Goal: Information Seeking & Learning: Check status

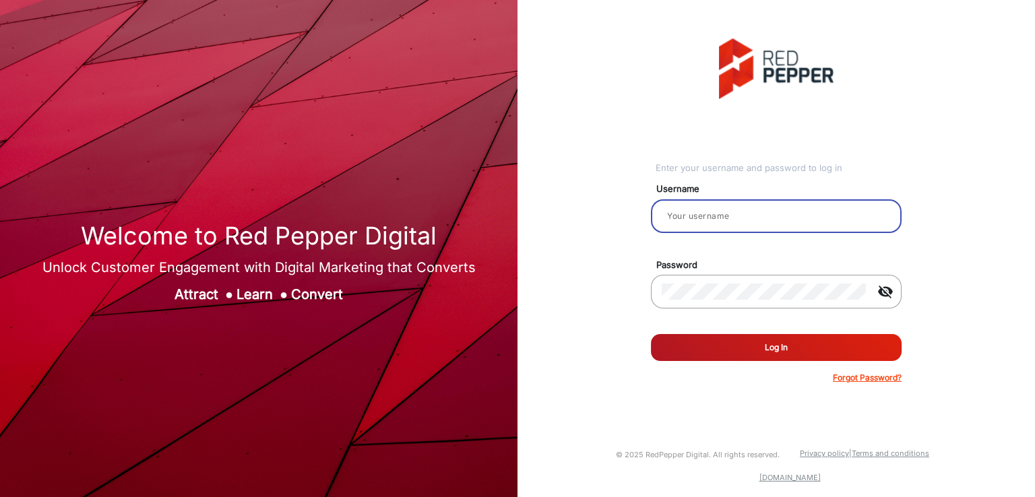
click at [710, 222] on input "email" at bounding box center [776, 216] width 229 height 16
type input "[PERSON_NAME]"
click at [718, 342] on button "Log In" at bounding box center [776, 347] width 251 height 27
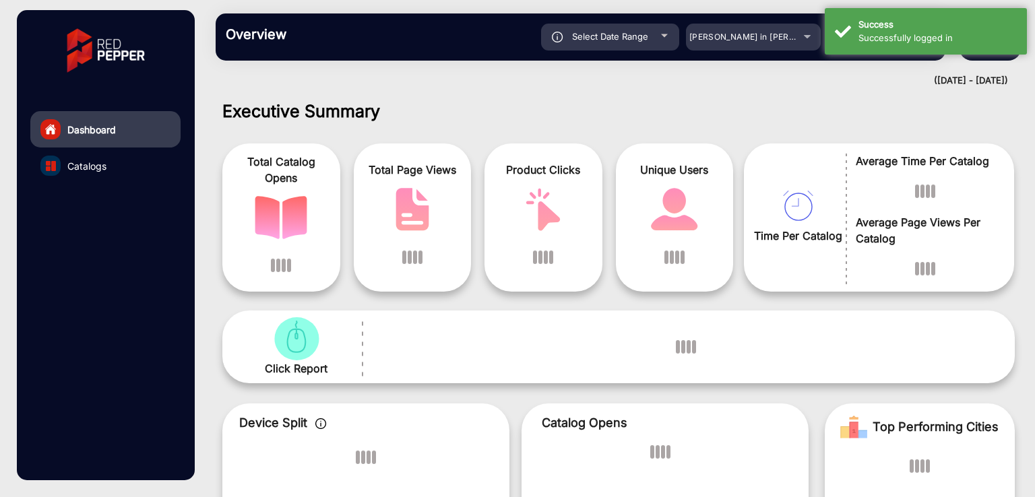
scroll to position [10, 0]
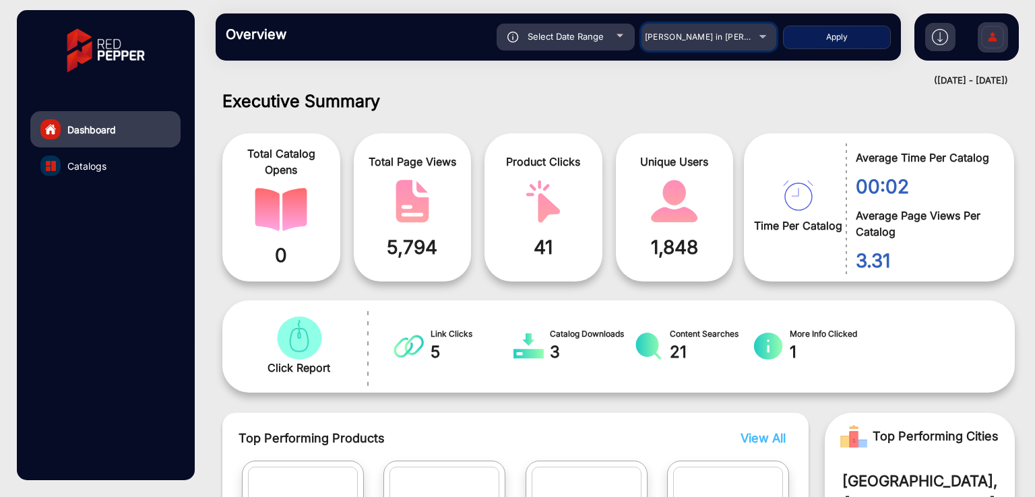
click at [691, 42] on div "[PERSON_NAME] in [PERSON_NAME]" at bounding box center [699, 37] width 108 height 16
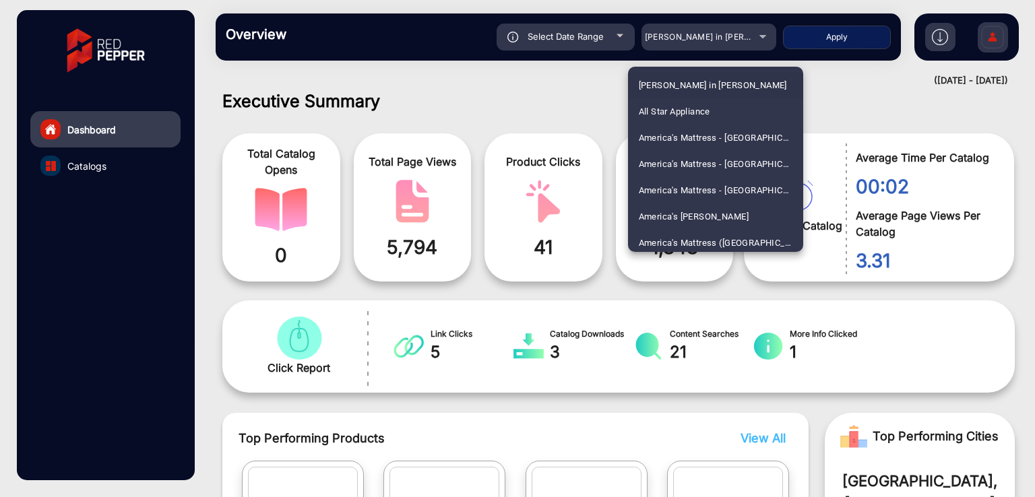
scroll to position [2054, 0]
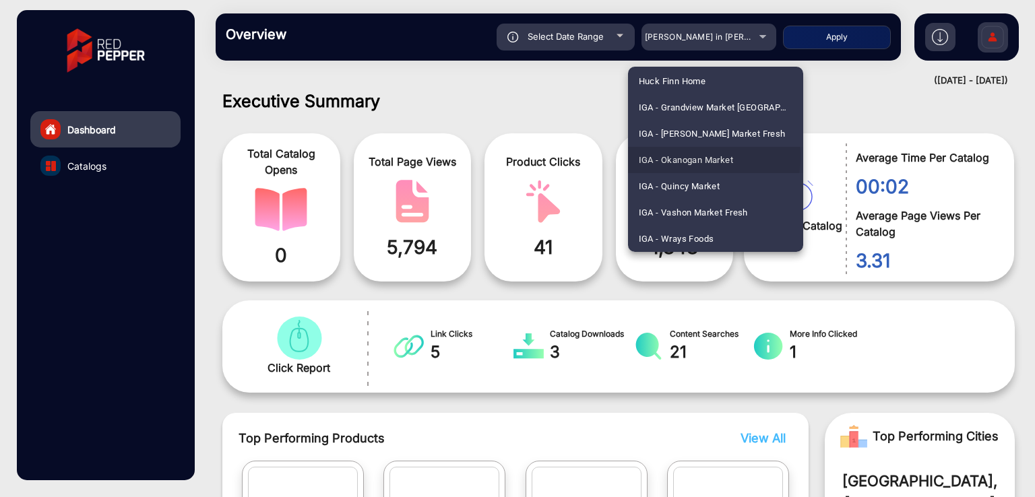
click at [665, 156] on span "IGA - Okanogan Market" at bounding box center [686, 160] width 95 height 26
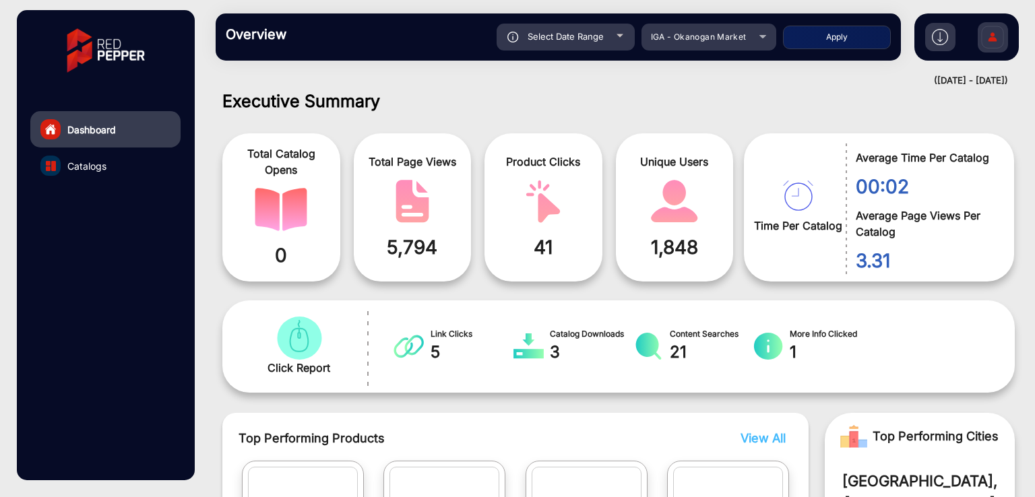
click at [810, 41] on button "Apply" at bounding box center [837, 38] width 108 height 24
type input "[DATE]"
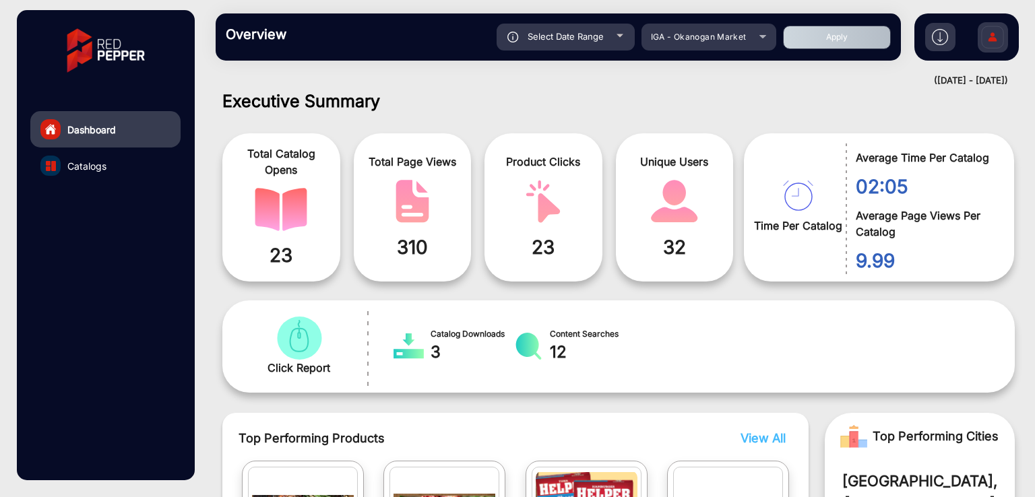
click at [565, 44] on div "Select Date Range" at bounding box center [566, 37] width 138 height 27
type input "[DATE]"
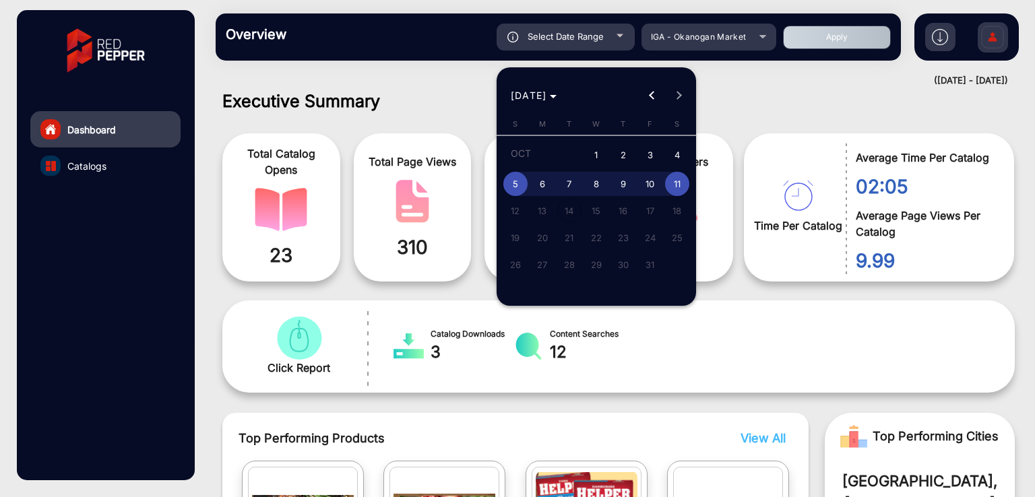
click at [597, 146] on span "1" at bounding box center [596, 156] width 24 height 28
type input "[DATE]"
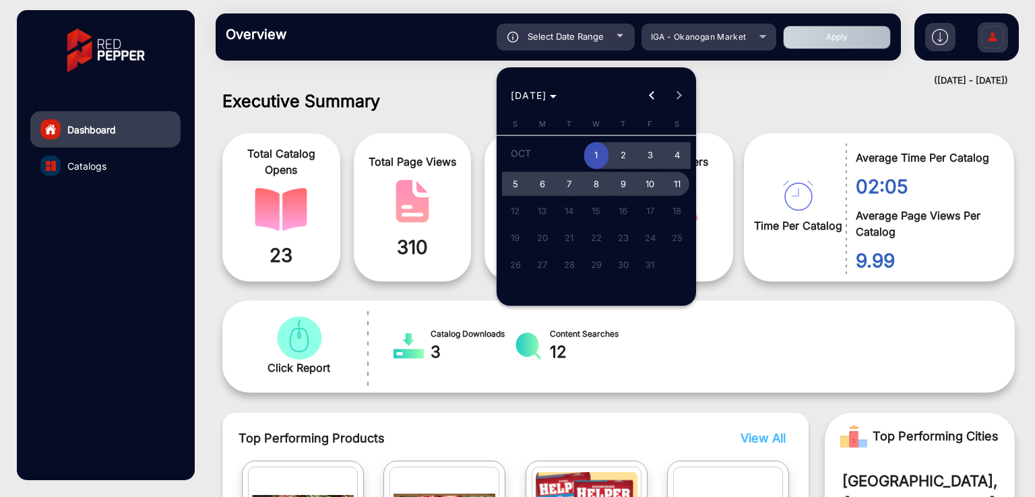
click at [679, 188] on span "11" at bounding box center [677, 184] width 24 height 24
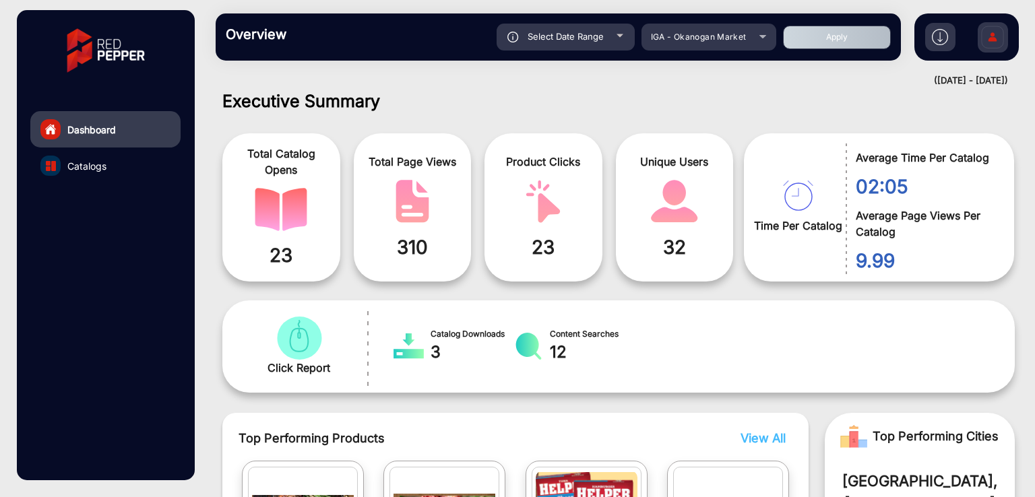
type input "[DATE]"
click at [841, 44] on button "Apply" at bounding box center [837, 38] width 108 height 24
type input "[DATE]"
click at [566, 87] on div "([DATE] - [DATE])" at bounding box center [605, 80] width 806 height 13
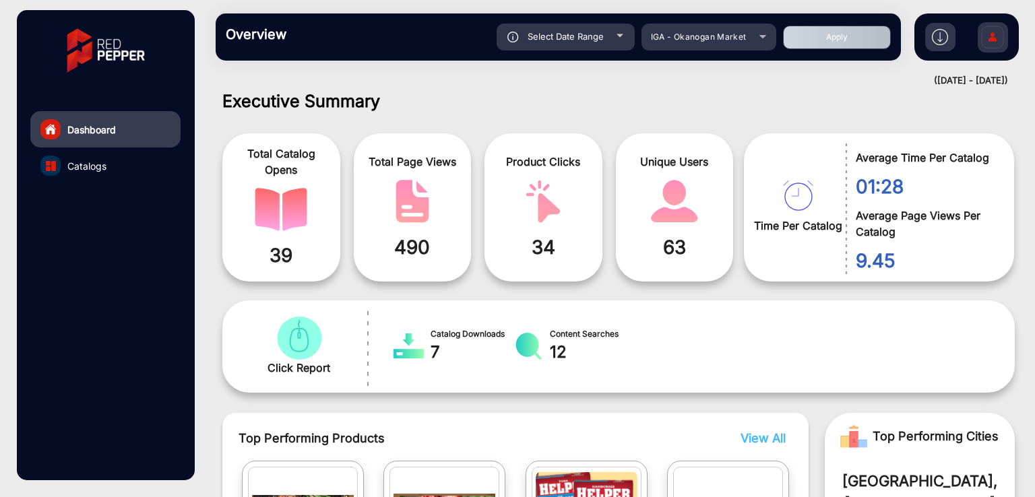
click at [620, 100] on h1 "Executive Summary" at bounding box center [618, 101] width 793 height 20
click at [84, 164] on span "Catalogs" at bounding box center [86, 166] width 39 height 14
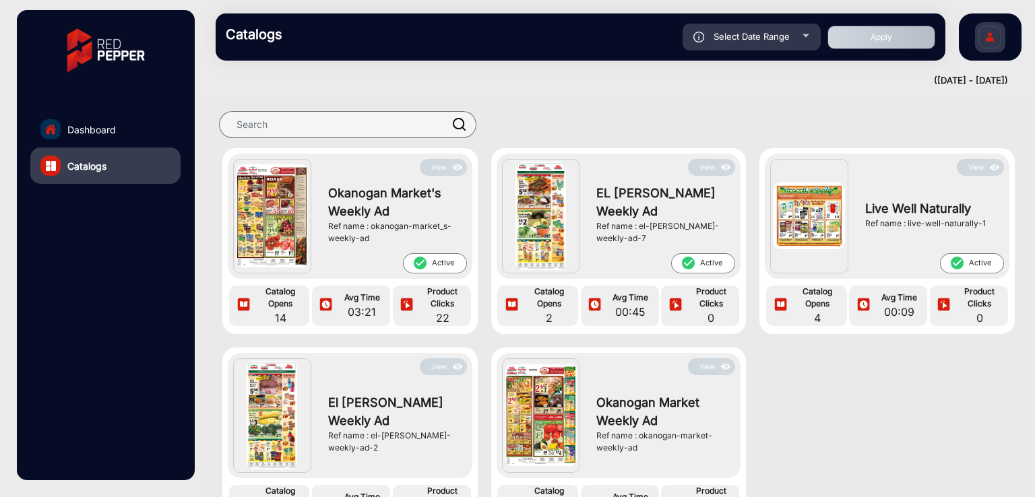
drag, startPoint x: 371, startPoint y: 226, endPoint x: 375, endPoint y: 241, distance: 15.4
click at [375, 241] on div "Ref name : okanogan-market_s-weekly-ad" at bounding box center [394, 232] width 132 height 24
copy div "okanogan-market_s-weekly-ad"
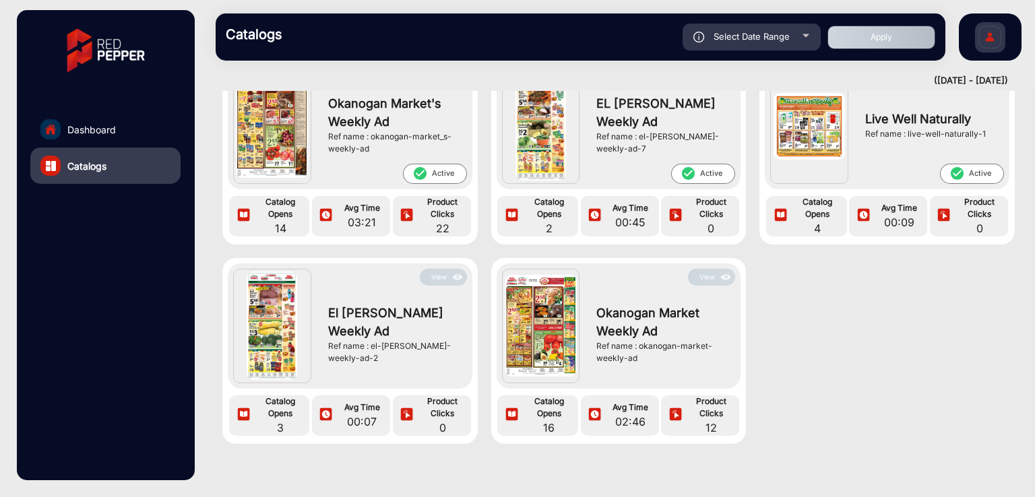
drag, startPoint x: 638, startPoint y: 348, endPoint x: 643, endPoint y: 357, distance: 10.9
click at [643, 357] on div "Ref name : okanogan-market-weekly-ad" at bounding box center [663, 352] width 132 height 24
copy div "okanogan-market-weekly-ad"
click at [701, 279] on button "View" at bounding box center [711, 277] width 47 height 17
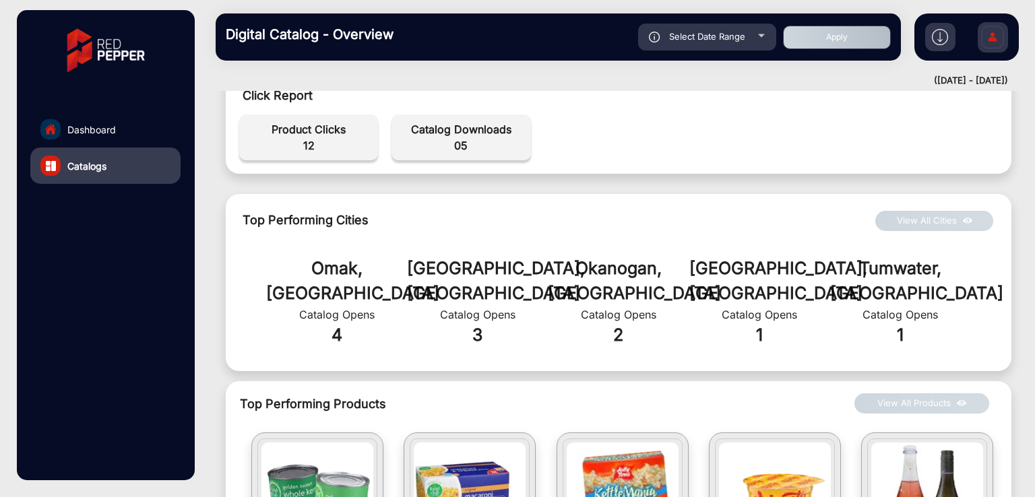
scroll to position [90, 0]
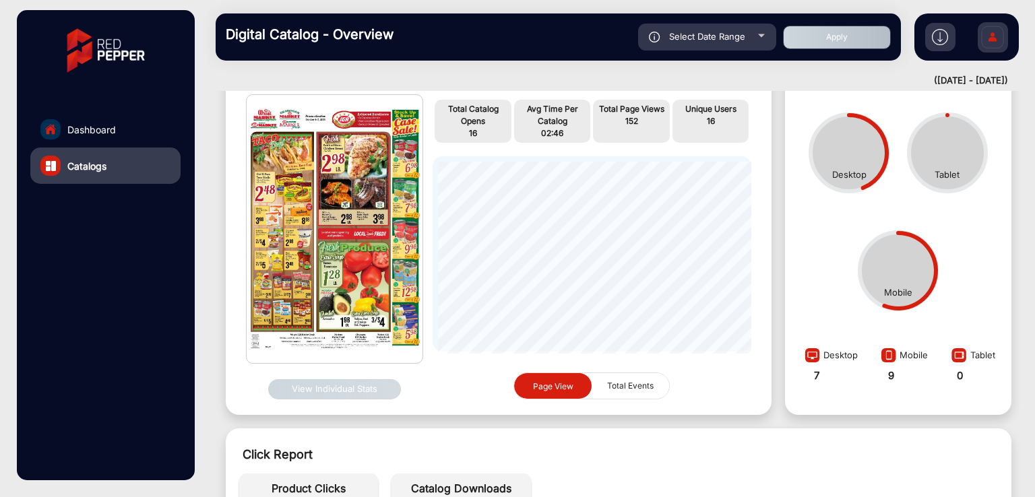
click at [331, 389] on button "View Individual Stats" at bounding box center [334, 389] width 133 height 20
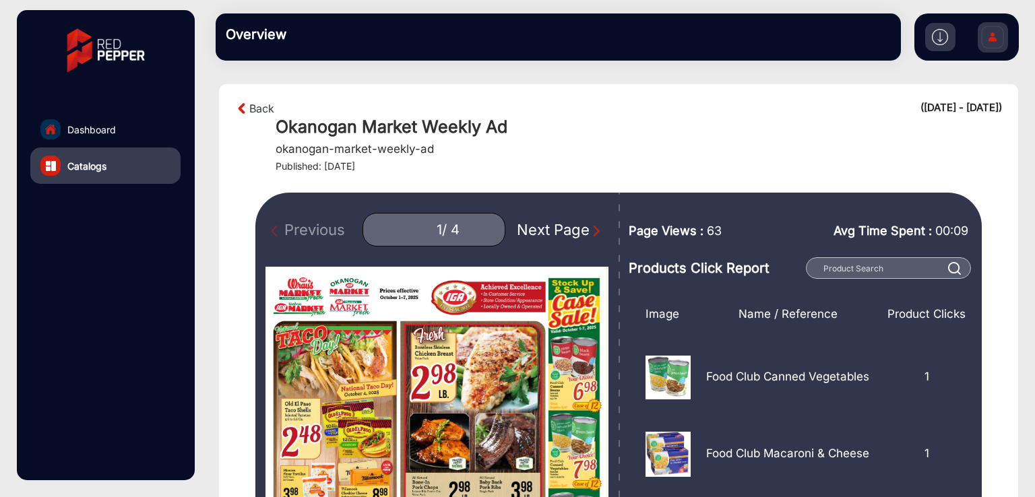
click at [555, 231] on div "Next Page" at bounding box center [560, 230] width 86 height 22
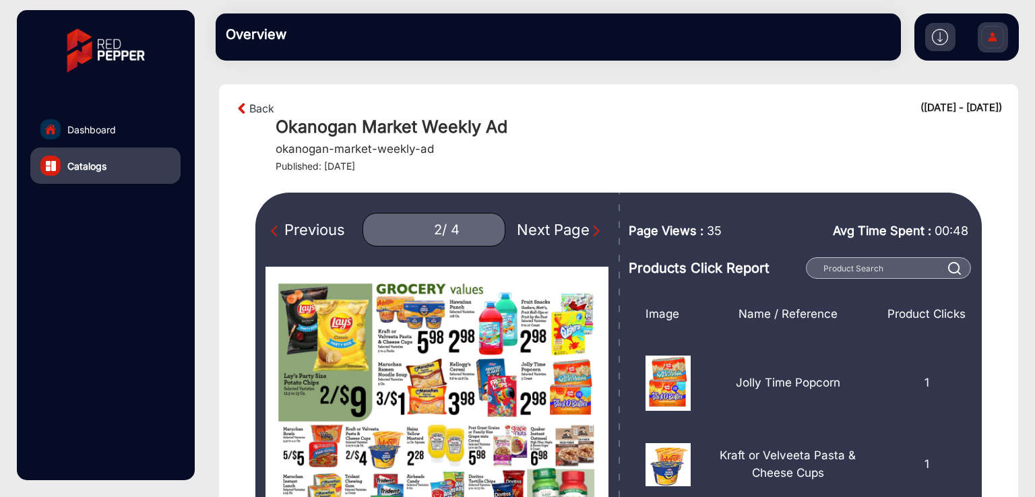
click at [555, 231] on div "Next Page" at bounding box center [560, 230] width 86 height 22
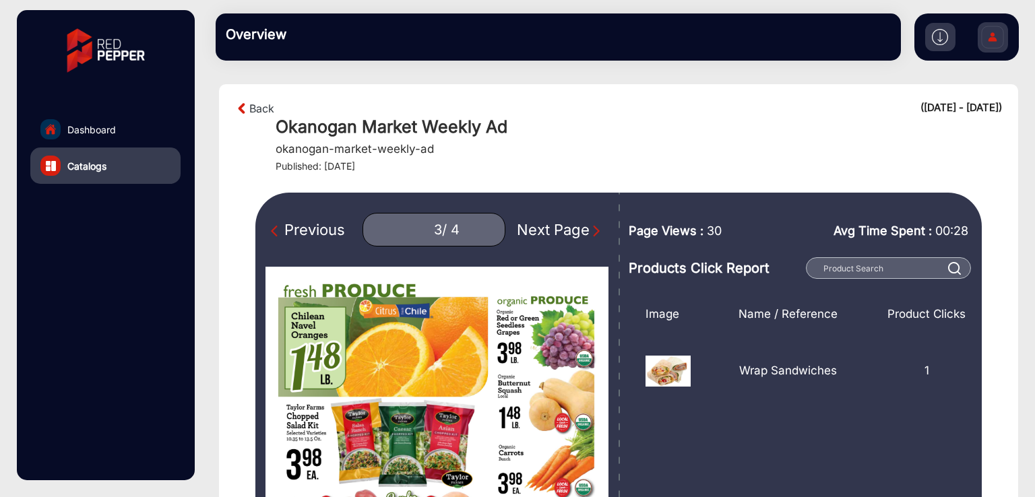
click at [555, 231] on div "Next Page" at bounding box center [560, 230] width 86 height 22
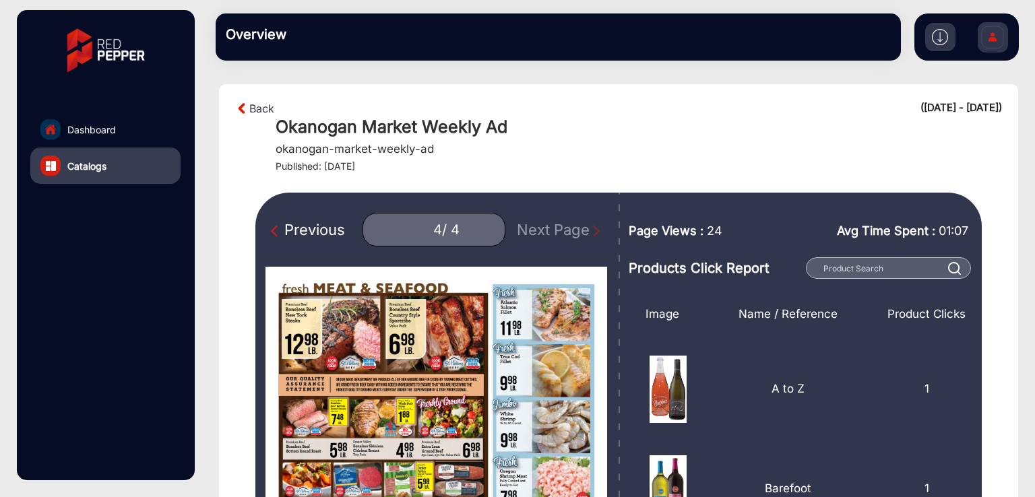
click at [310, 230] on div "Previous" at bounding box center [308, 230] width 74 height 22
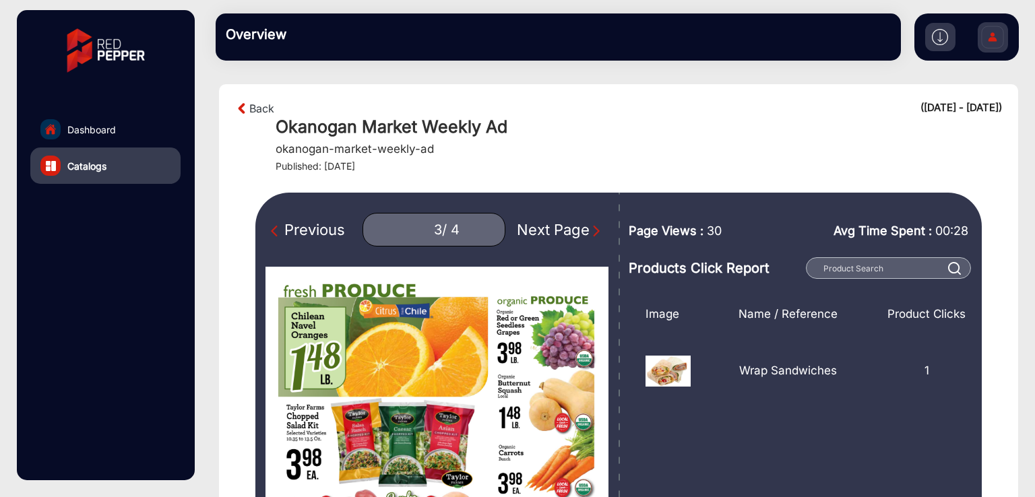
click at [310, 230] on div "Previous" at bounding box center [308, 230] width 74 height 22
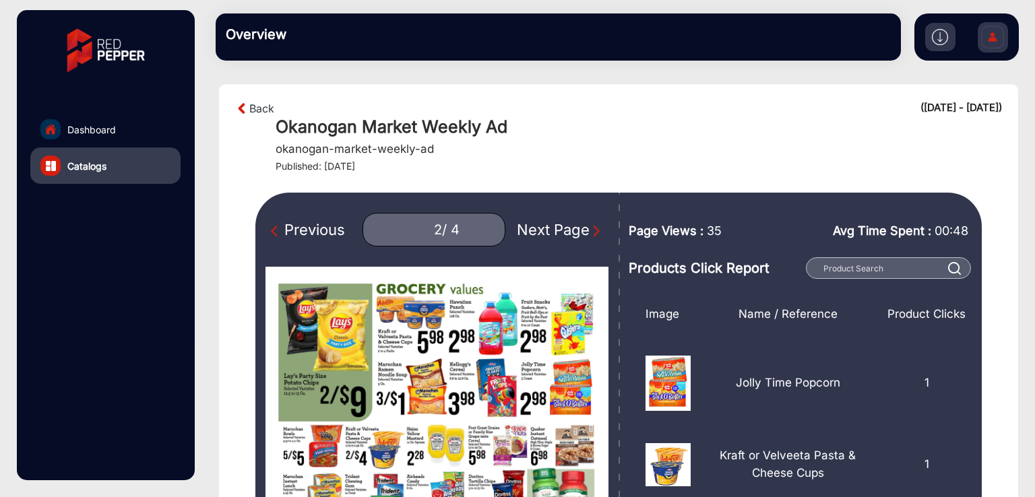
click at [310, 230] on div "Previous" at bounding box center [308, 230] width 74 height 22
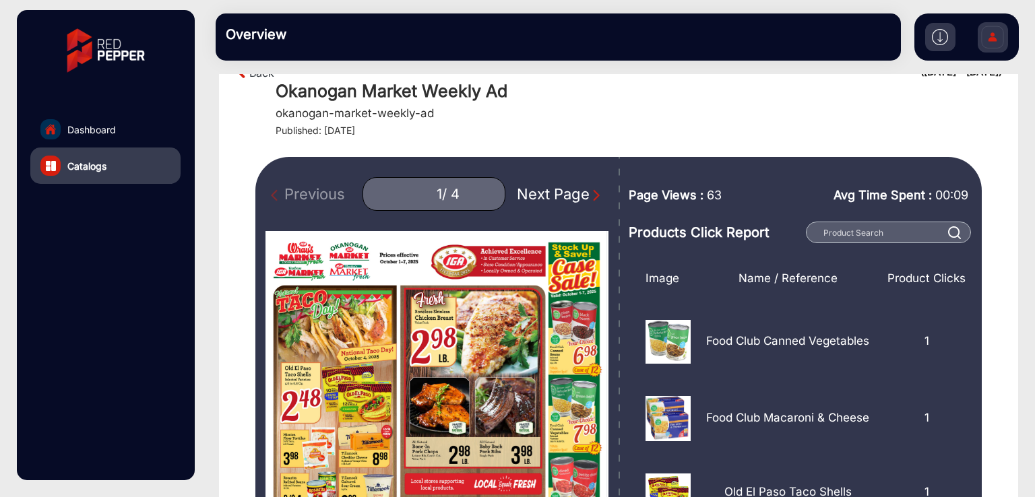
scroll to position [1, 0]
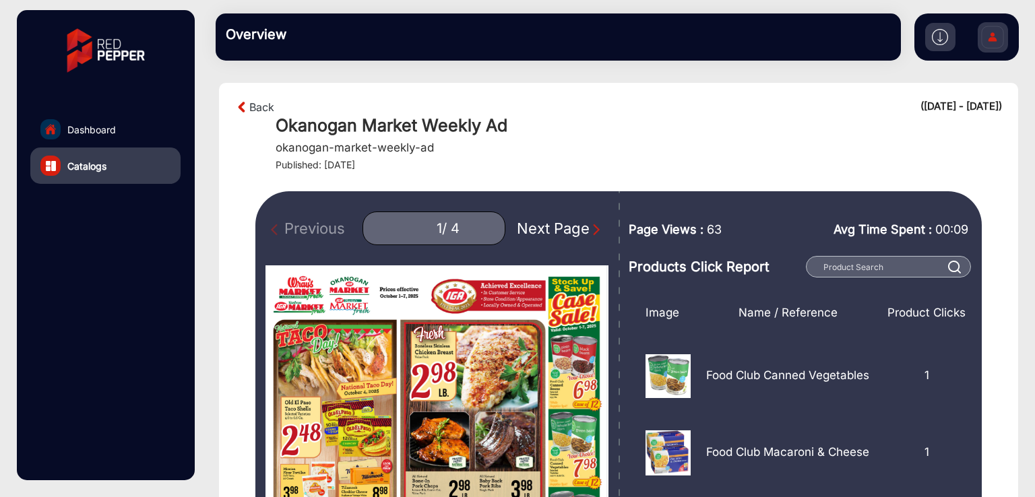
click at [548, 224] on div "Next Page" at bounding box center [560, 229] width 86 height 22
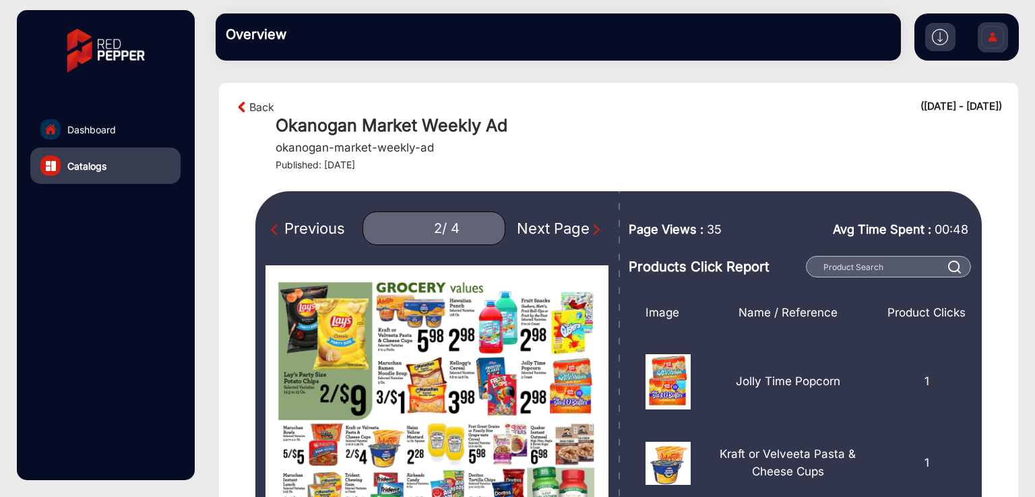
click at [548, 224] on div "Next Page" at bounding box center [560, 229] width 86 height 22
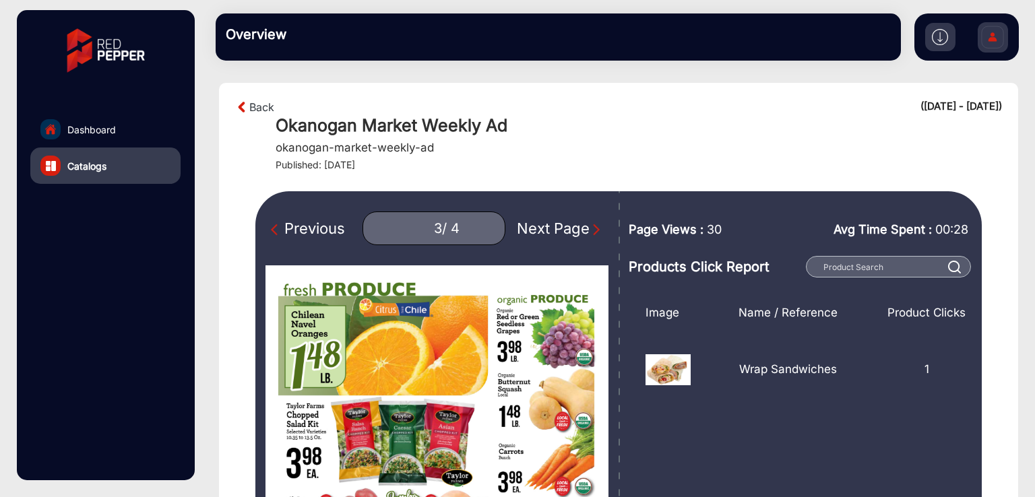
click at [548, 224] on div "Next Page" at bounding box center [560, 229] width 86 height 22
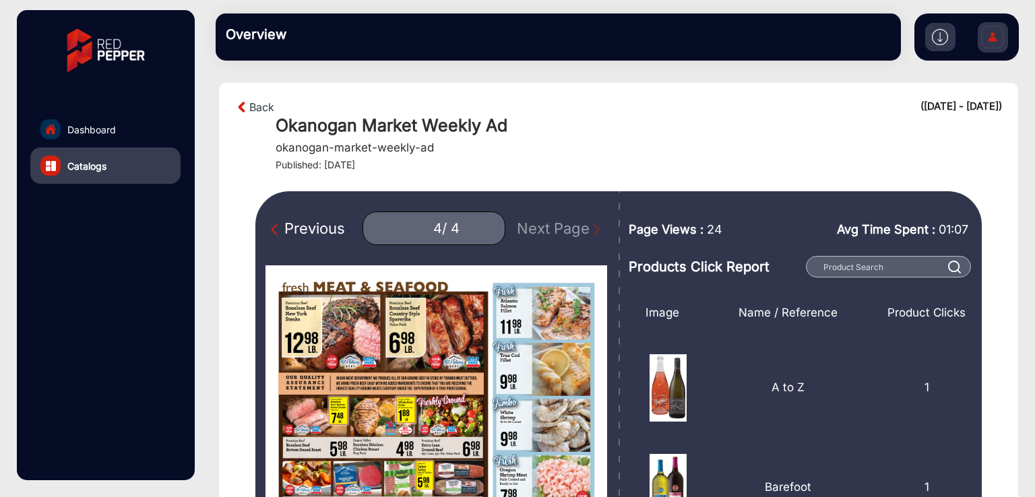
click at [619, 162] on h4 "Published: [DATE]" at bounding box center [639, 165] width 727 height 11
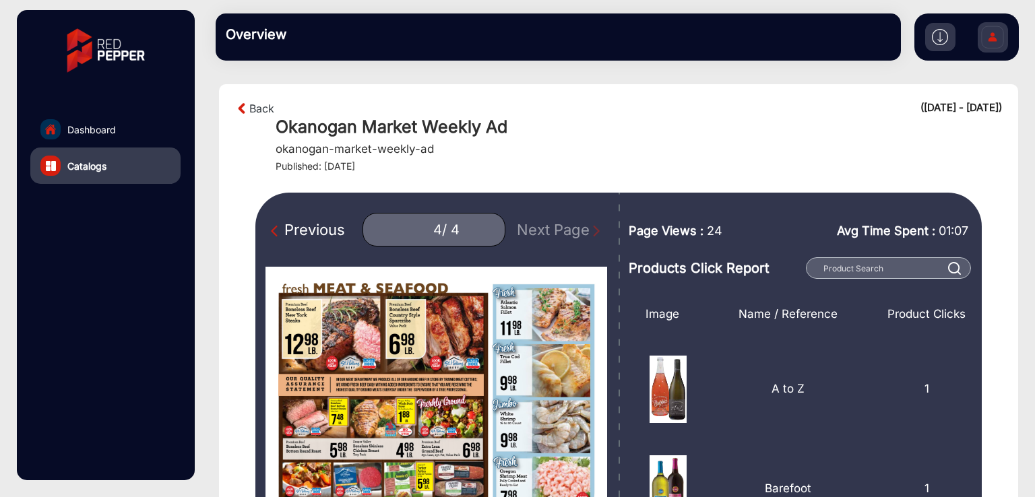
click at [321, 226] on div "Previous" at bounding box center [308, 230] width 74 height 22
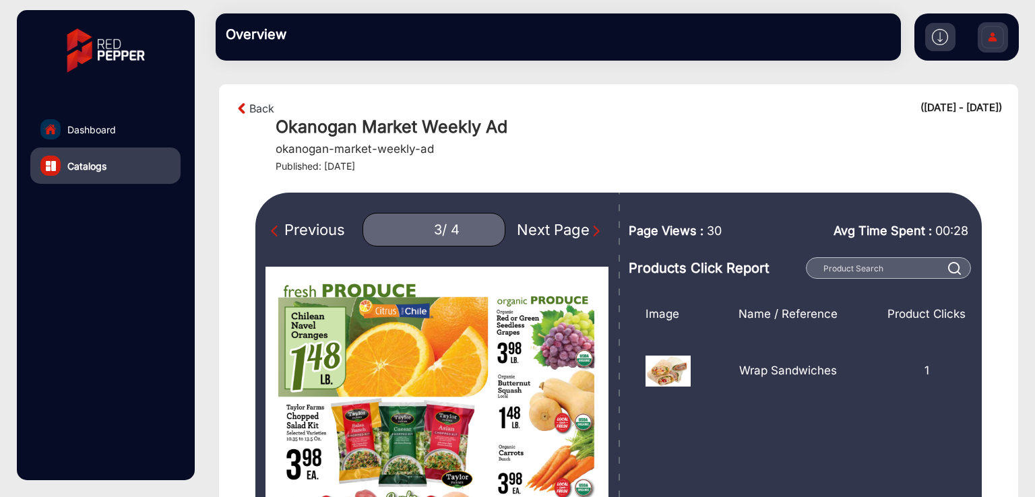
click at [326, 228] on div "Previous" at bounding box center [308, 230] width 74 height 22
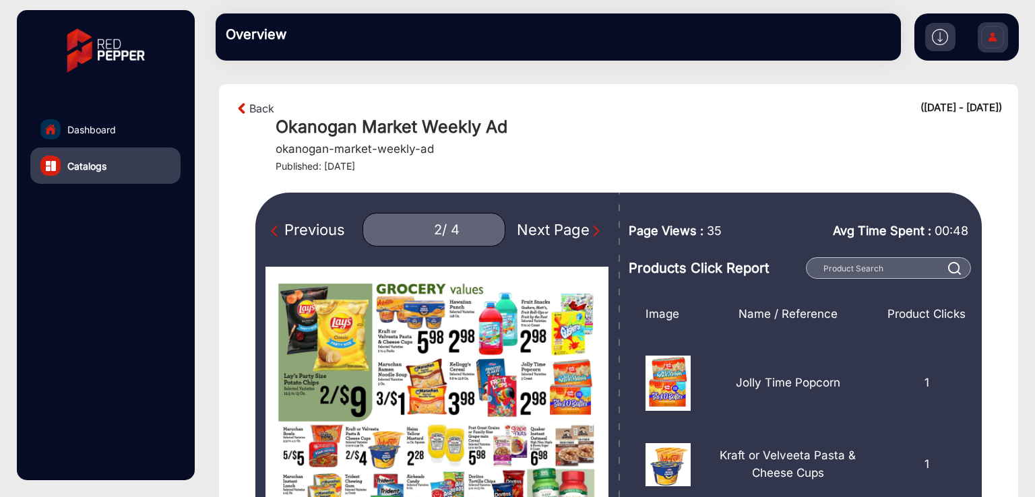
click at [326, 228] on div "Previous" at bounding box center [308, 230] width 74 height 22
type input "1"
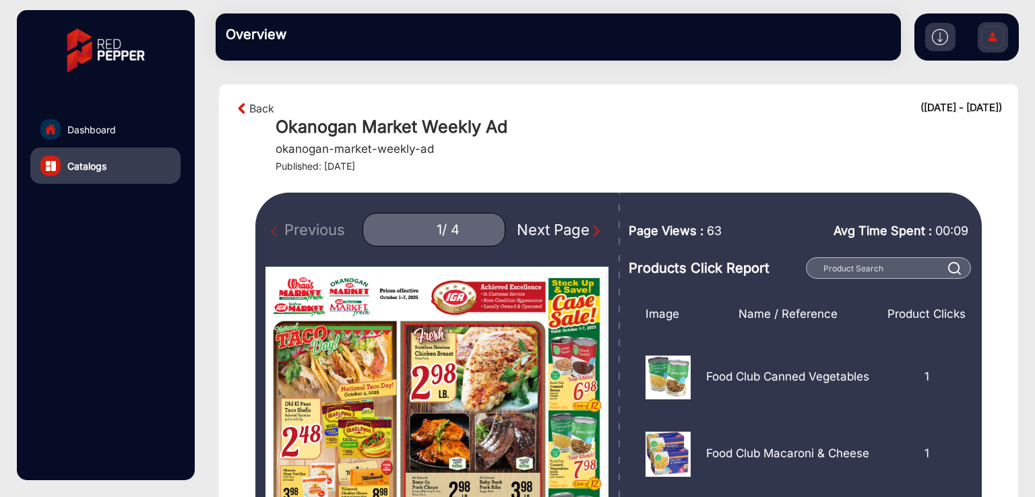
click at [666, 152] on div "Okanogan Market Weekly Ad okanogan-market-weekly-ad Published: [DATE]" at bounding box center [639, 145] width 727 height 56
click at [79, 126] on span "Dashboard" at bounding box center [91, 130] width 49 height 14
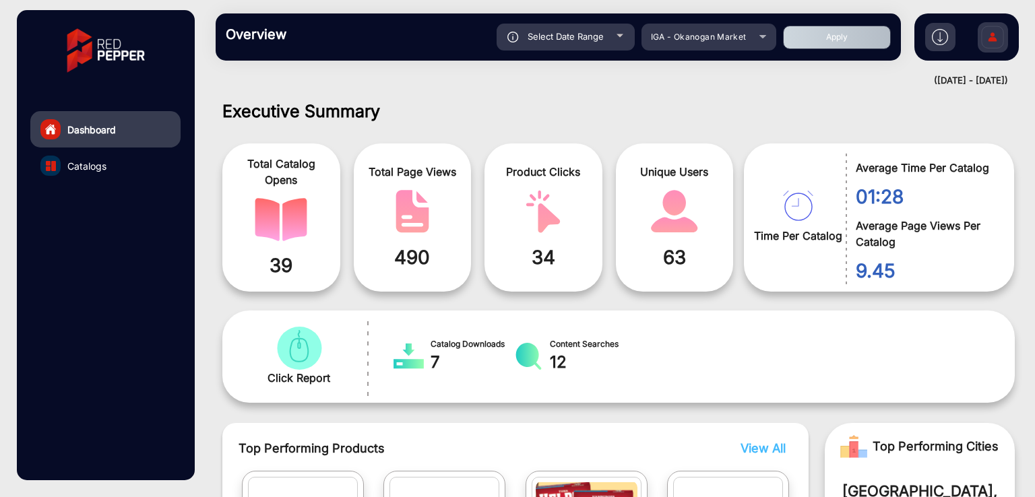
scroll to position [10, 0]
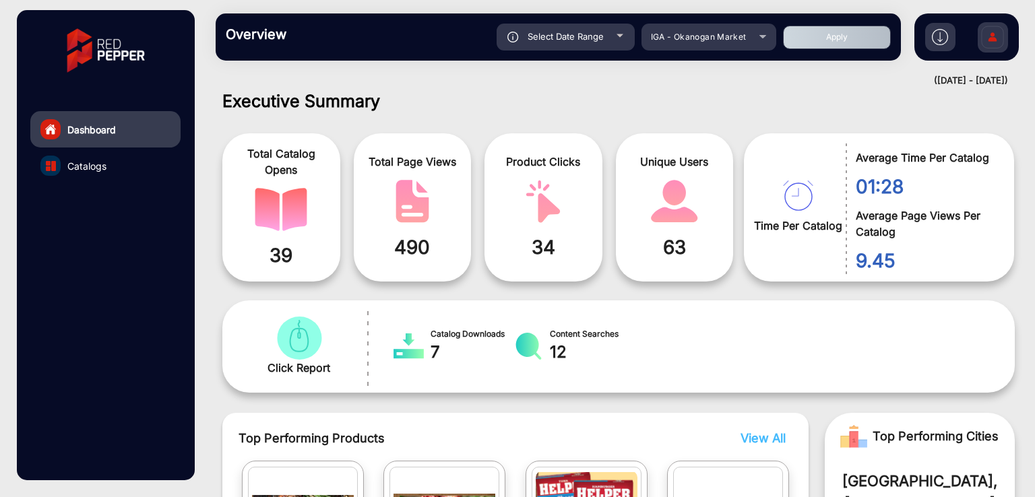
click at [87, 243] on div "Dashboard Catalogs" at bounding box center [105, 245] width 177 height 470
click at [521, 92] on h1 "Executive Summary" at bounding box center [618, 101] width 793 height 20
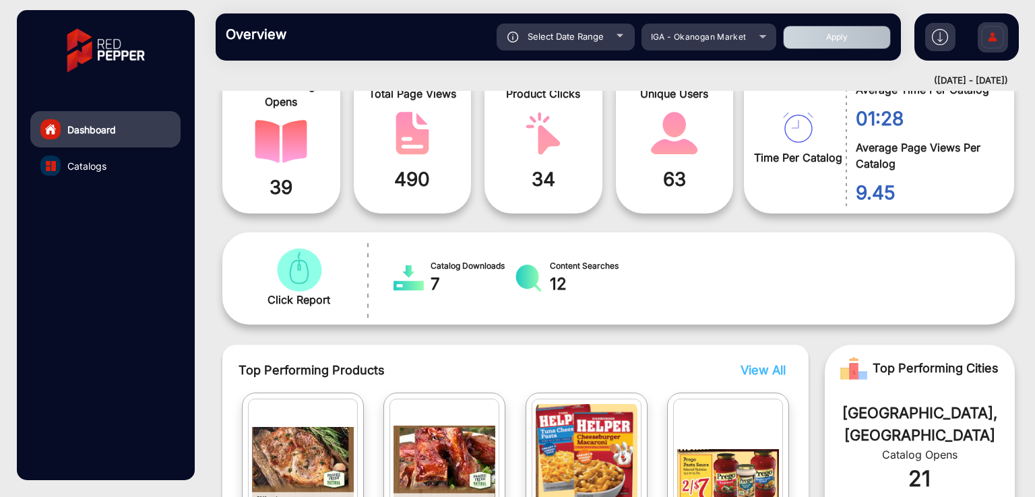
scroll to position [0, 0]
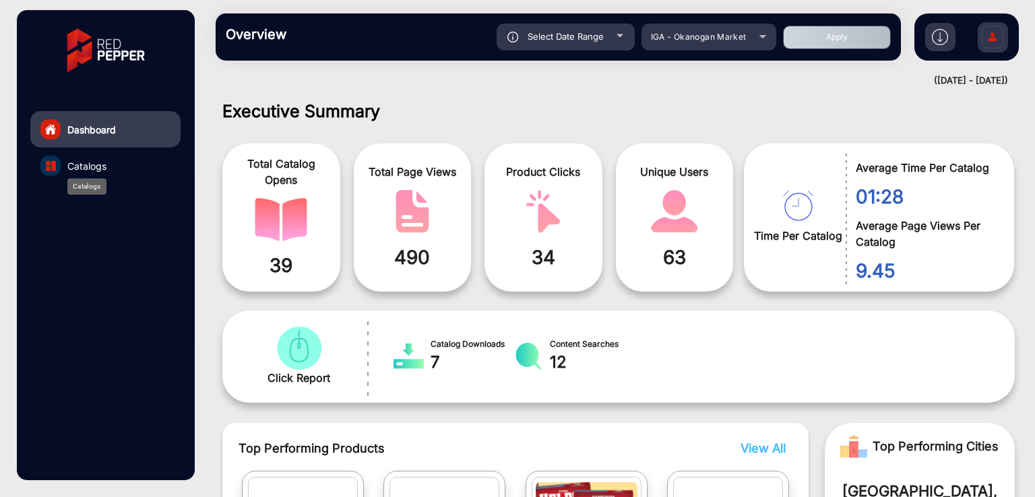
click at [83, 164] on span "Catalogs" at bounding box center [86, 166] width 39 height 14
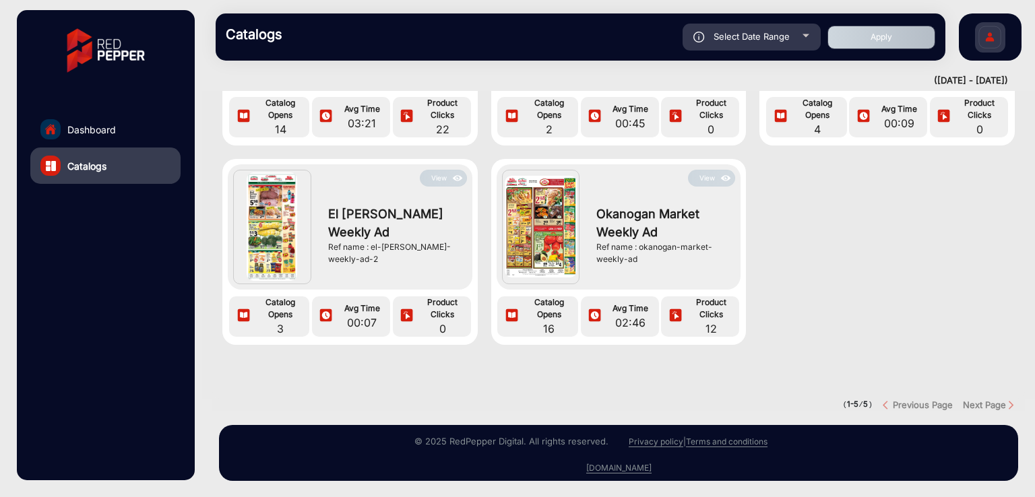
scroll to position [110, 0]
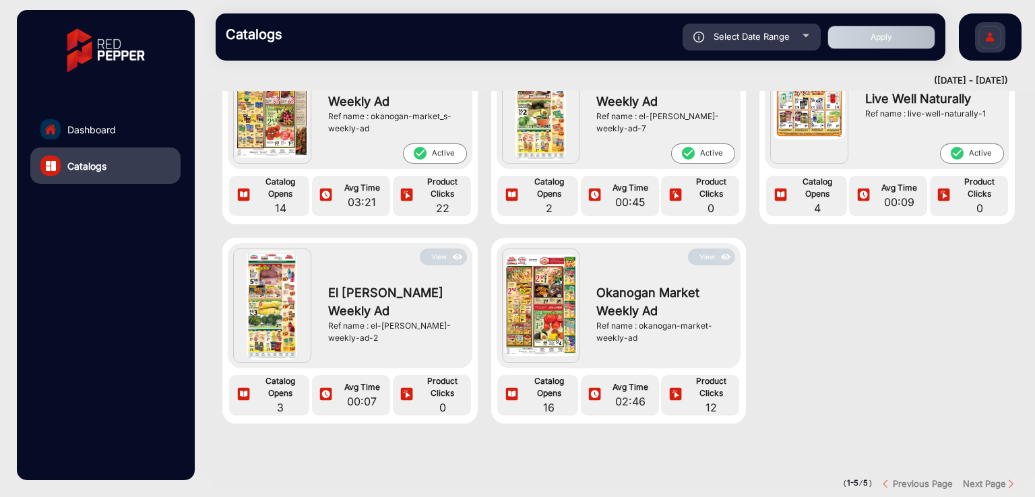
click at [705, 253] on button "View" at bounding box center [711, 257] width 47 height 17
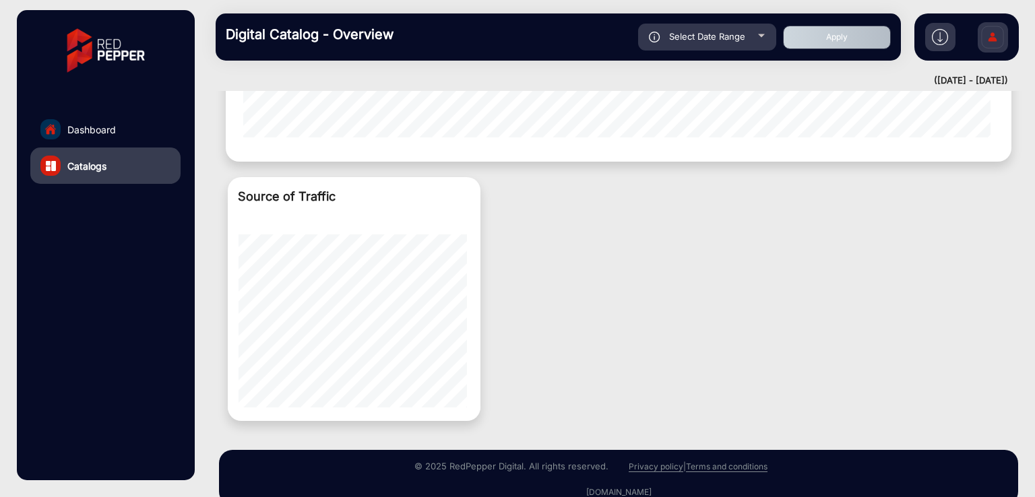
scroll to position [806, 0]
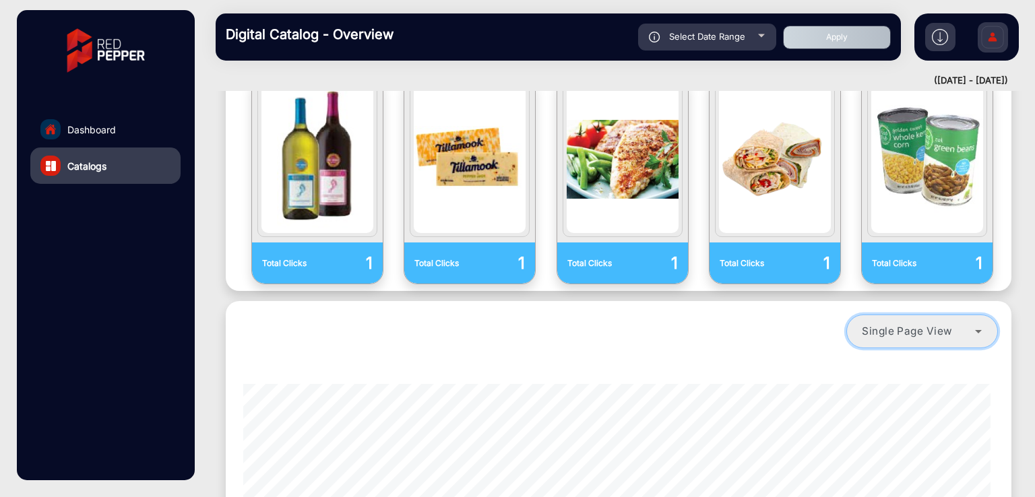
click at [919, 324] on div "Single Page View" at bounding box center [918, 332] width 113 height 16
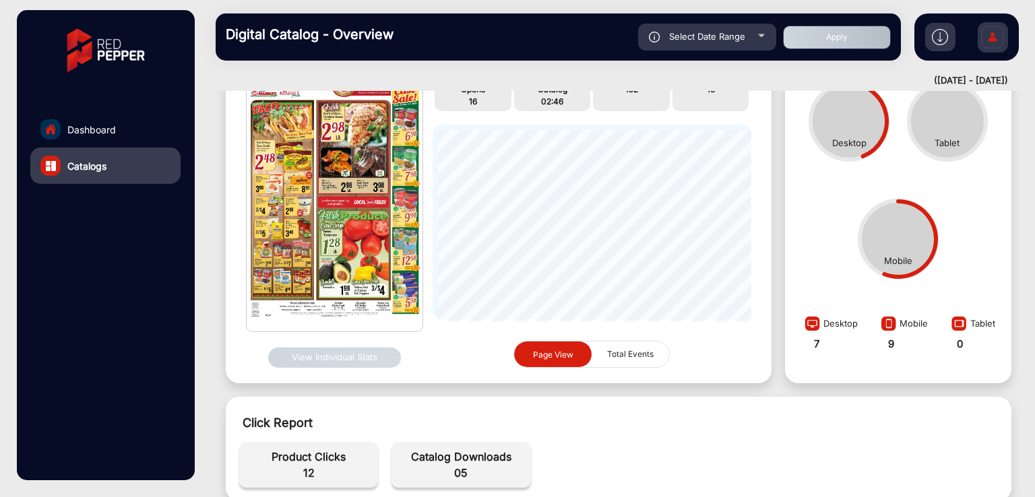
scroll to position [179, 0]
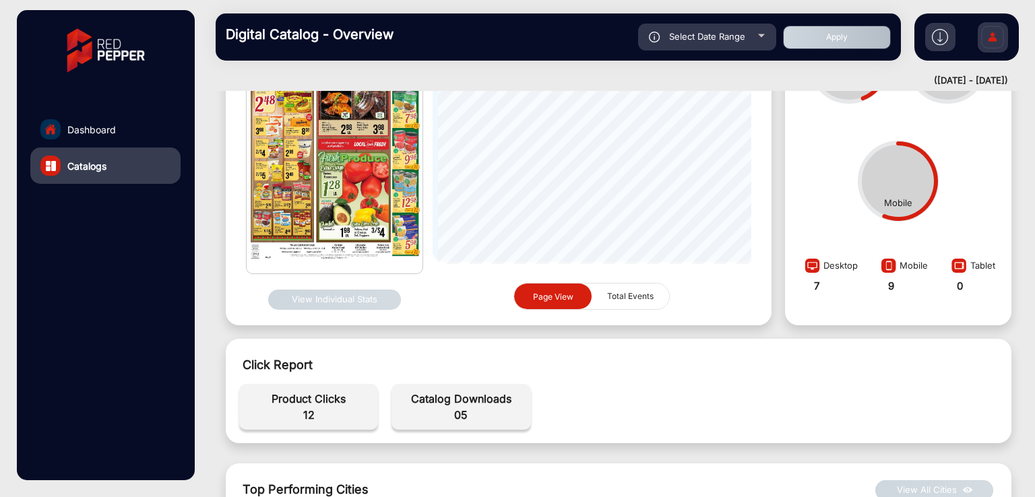
click at [340, 297] on button "View Individual Stats" at bounding box center [334, 300] width 133 height 20
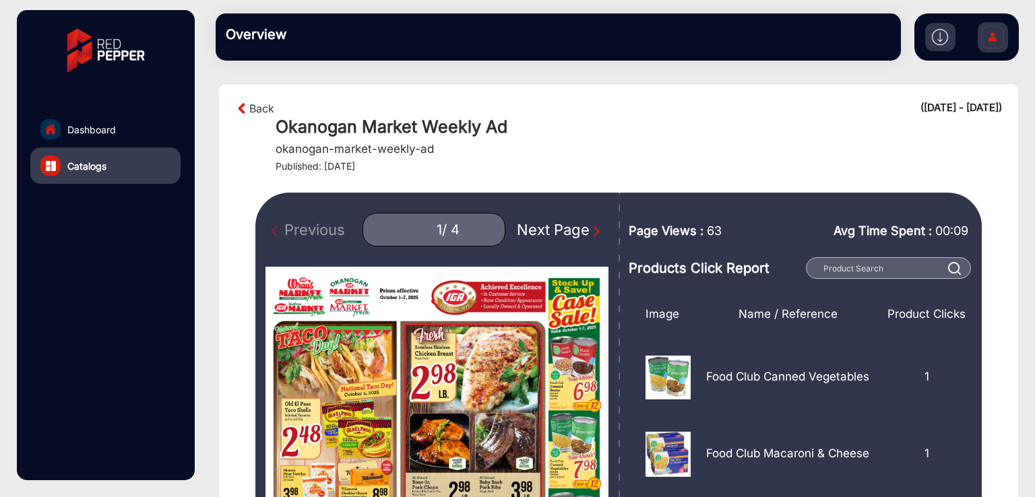
click at [563, 223] on div "Next Page" at bounding box center [560, 230] width 86 height 22
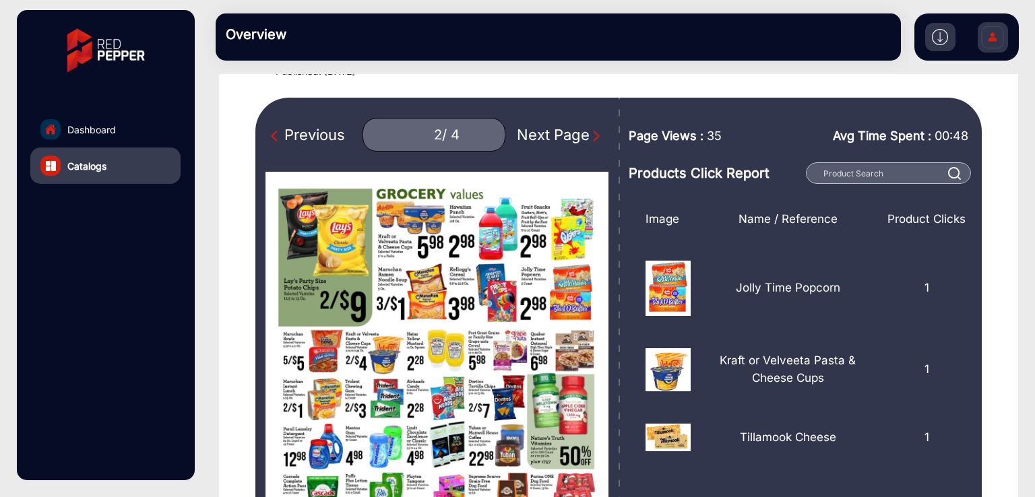
scroll to position [127, 0]
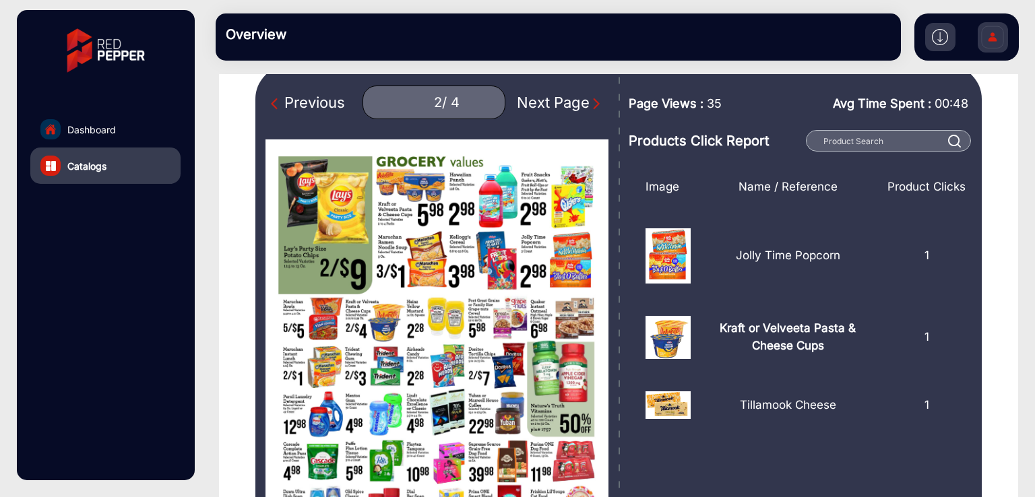
click at [581, 100] on div "Next Page" at bounding box center [560, 103] width 86 height 22
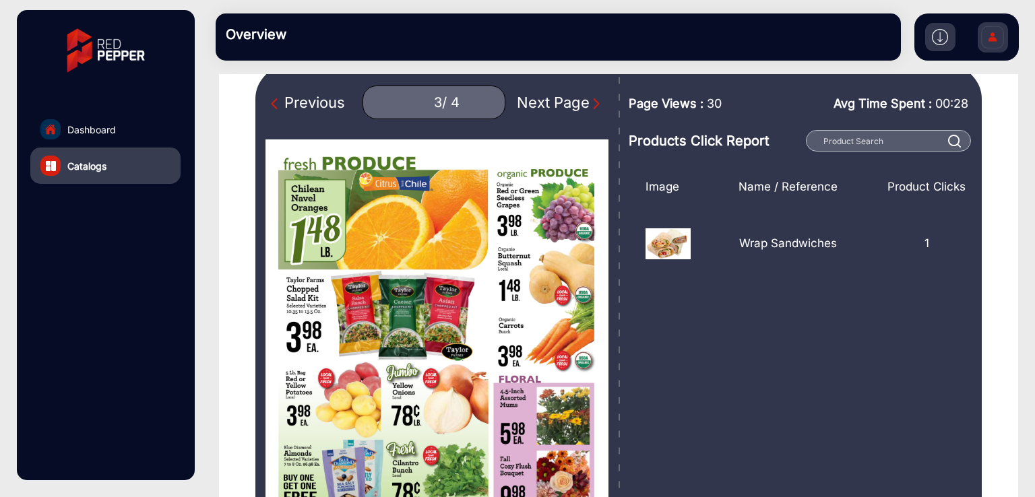
click at [563, 100] on div "Next Page" at bounding box center [560, 103] width 86 height 22
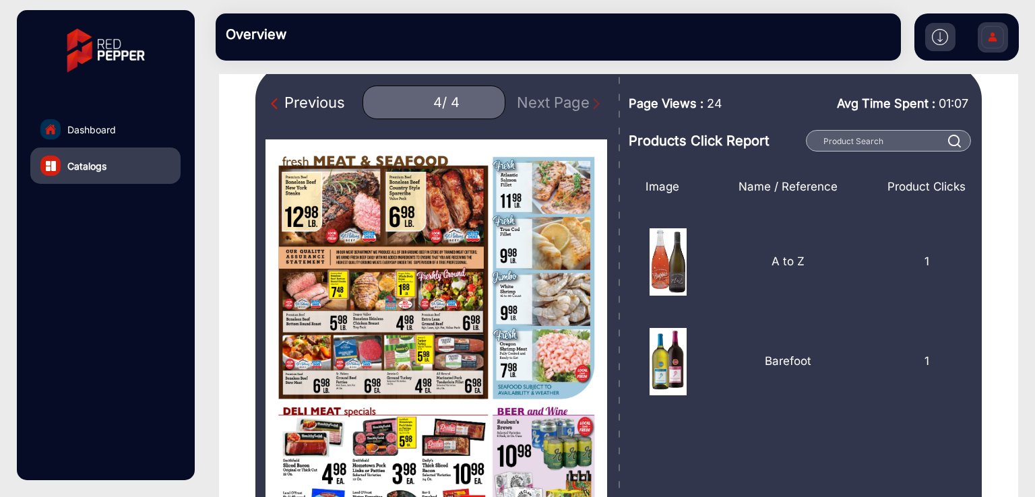
click at [335, 105] on div "Previous" at bounding box center [308, 103] width 74 height 22
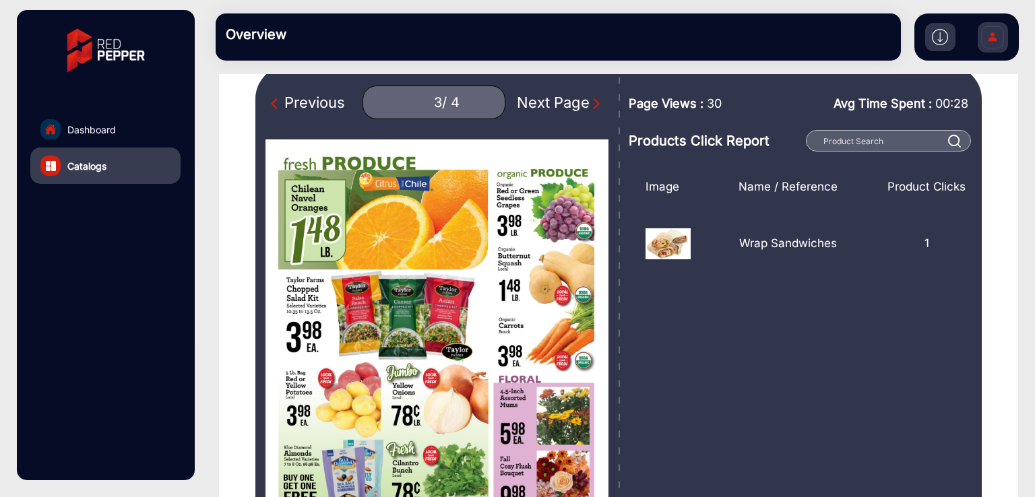
click at [329, 103] on div "Previous" at bounding box center [308, 103] width 74 height 22
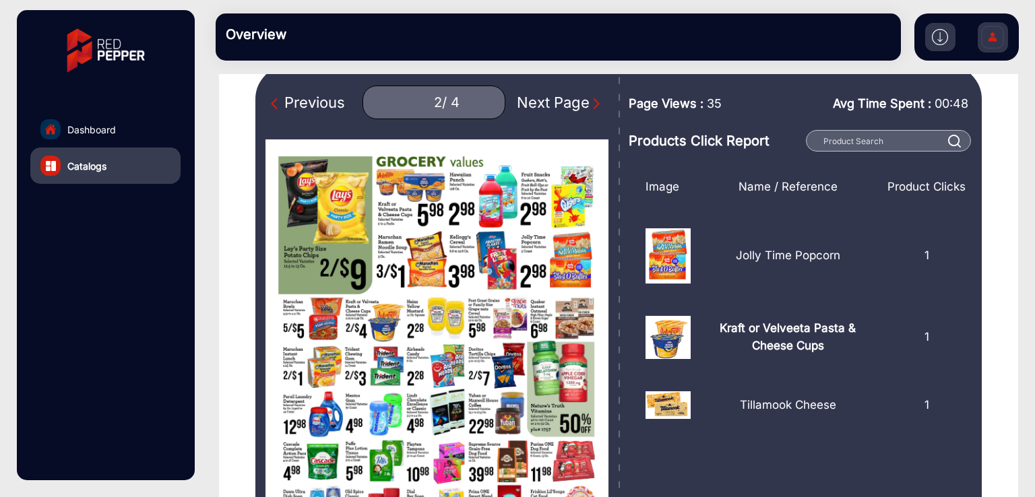
click at [329, 98] on div "Previous" at bounding box center [308, 103] width 74 height 22
type input "1"
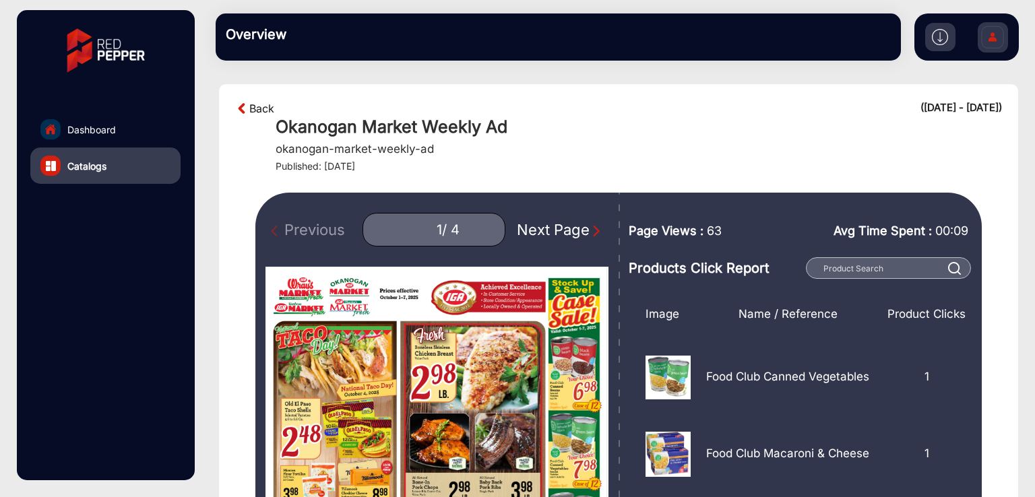
click at [268, 107] on link "Back" at bounding box center [261, 108] width 25 height 16
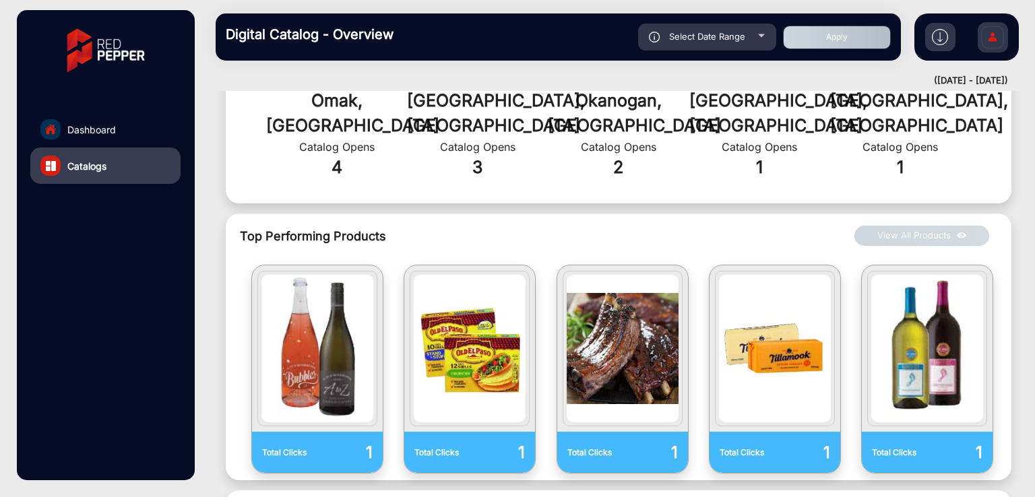
scroll to position [625, 0]
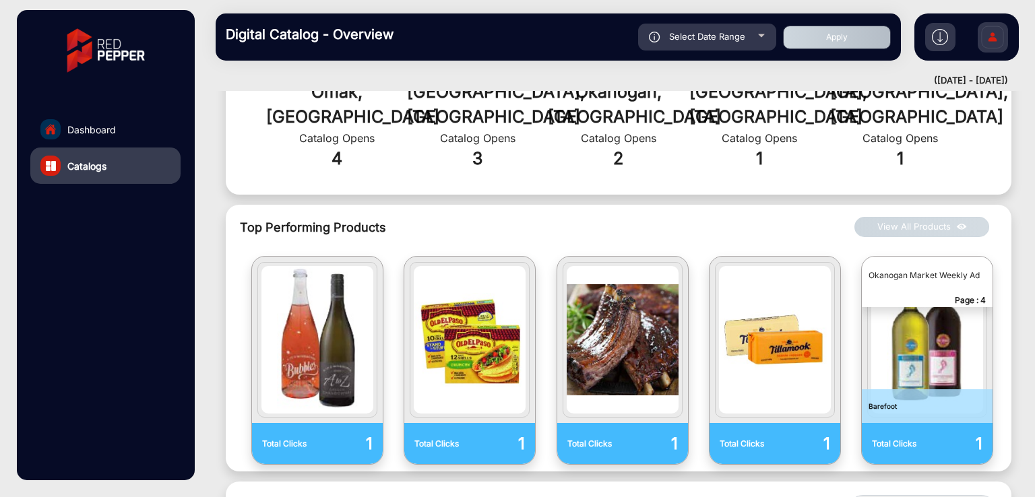
click at [914, 217] on button "View All Products" at bounding box center [922, 227] width 135 height 20
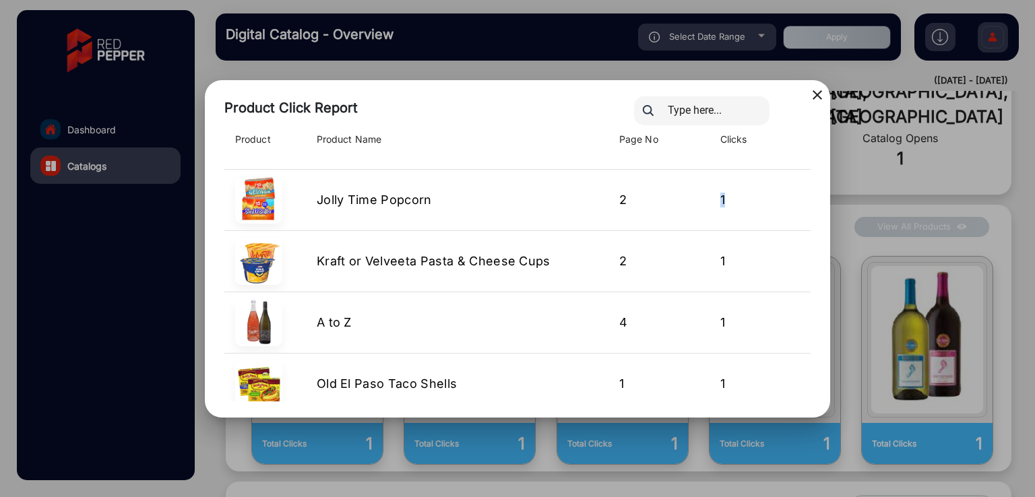
drag, startPoint x: 727, startPoint y: 200, endPoint x: 712, endPoint y: 204, distance: 15.4
click at [712, 204] on td "1" at bounding box center [760, 200] width 101 height 61
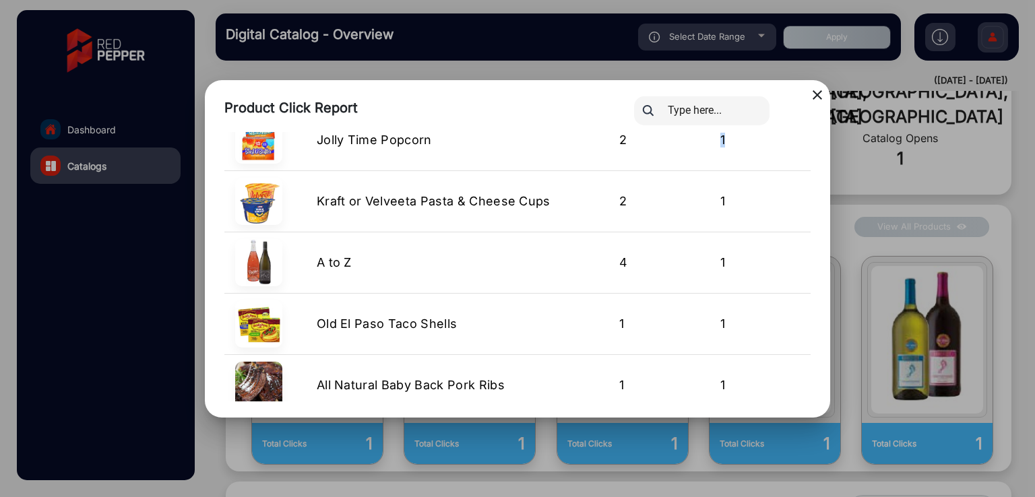
scroll to position [75, 0]
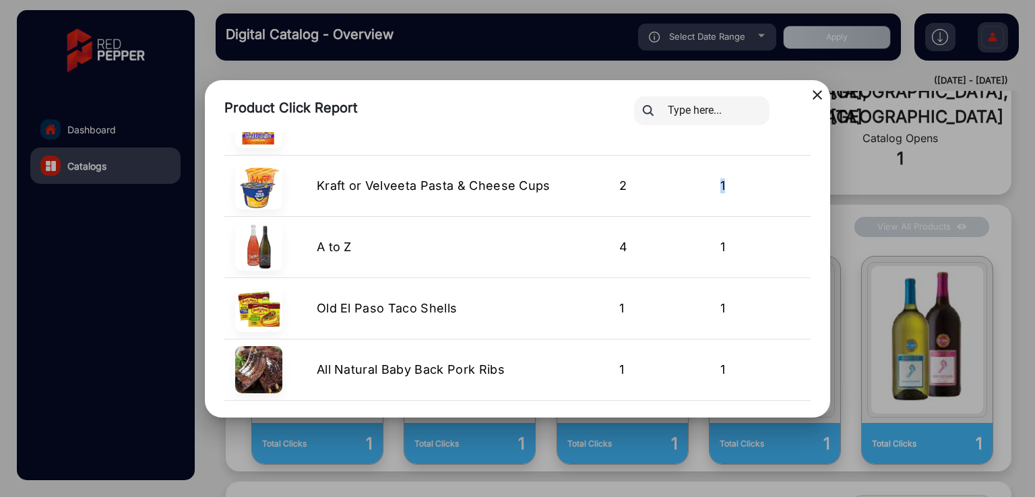
drag, startPoint x: 725, startPoint y: 183, endPoint x: 704, endPoint y: 185, distance: 21.0
click at [710, 185] on td "1" at bounding box center [760, 186] width 101 height 61
drag, startPoint x: 735, startPoint y: 246, endPoint x: 696, endPoint y: 247, distance: 39.1
click at [696, 247] on tr "A to Z 4 1" at bounding box center [517, 247] width 586 height 61
click at [689, 308] on tr "Old El Paso Taco Shells 1 1" at bounding box center [517, 308] width 586 height 61
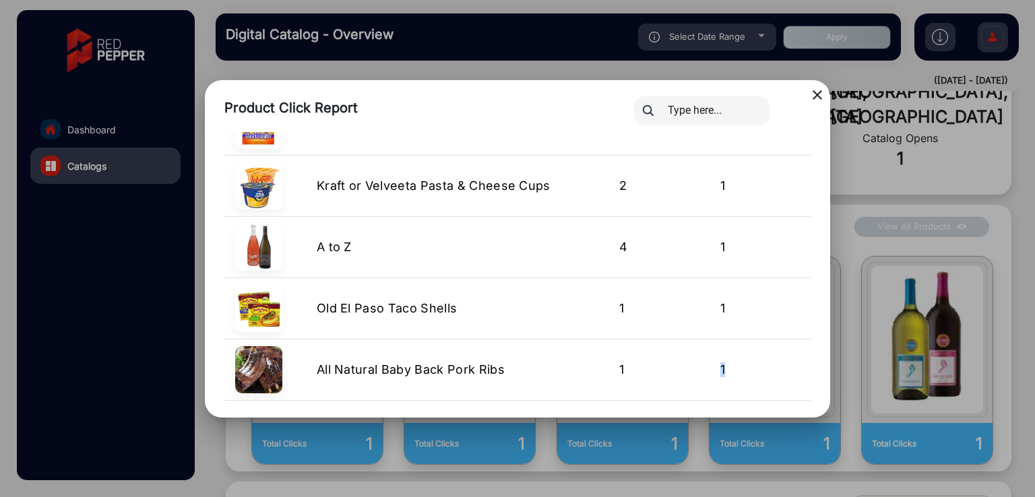
drag, startPoint x: 737, startPoint y: 375, endPoint x: 678, endPoint y: 370, distance: 59.5
click at [678, 370] on tr "All Natural Baby Back Pork Ribs 1 1" at bounding box center [517, 370] width 586 height 61
